Goal: Find specific page/section: Find specific page/section

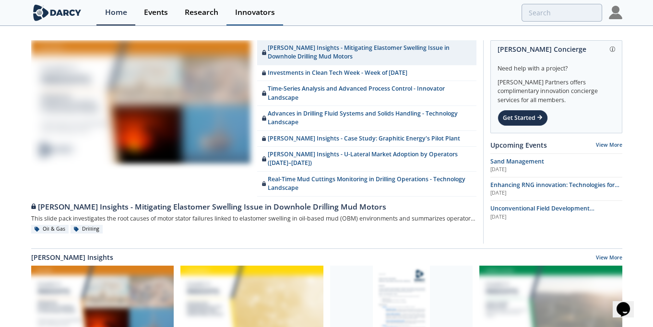
click at [253, 11] on div "Innovators" at bounding box center [255, 13] width 40 height 8
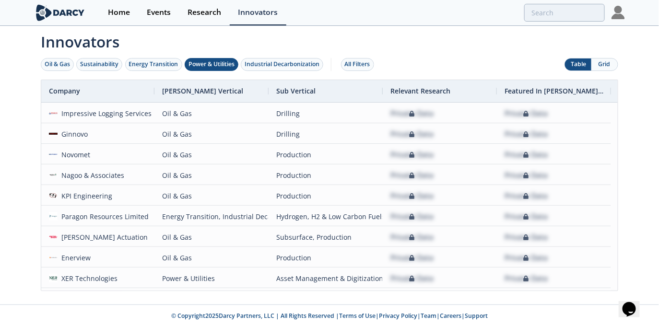
click at [222, 60] on div "Power & Utilities" at bounding box center [211, 64] width 46 height 9
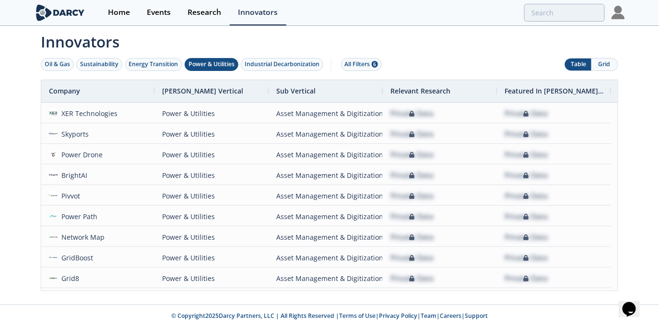
click at [608, 64] on button "Grid" at bounding box center [604, 65] width 26 height 12
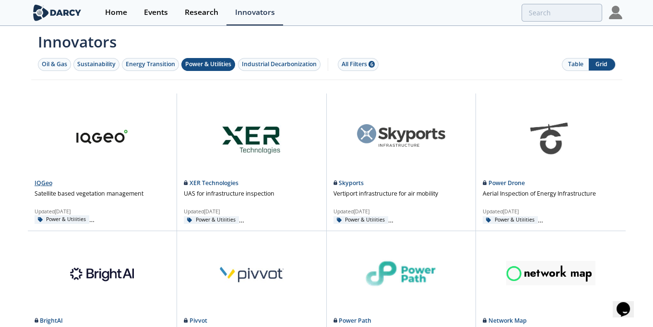
click at [90, 218] on div "Power & Utilities" at bounding box center [62, 219] width 55 height 9
click at [90, 219] on div "Power & Utilities" at bounding box center [62, 219] width 55 height 9
